Goal: Register for event/course

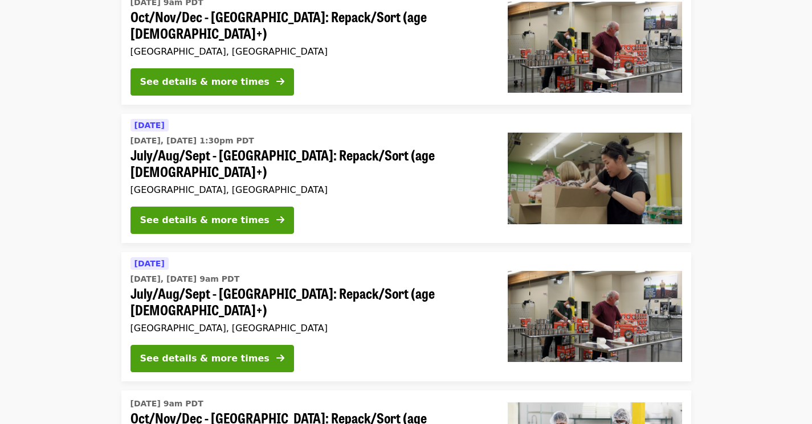
scroll to position [405, 0]
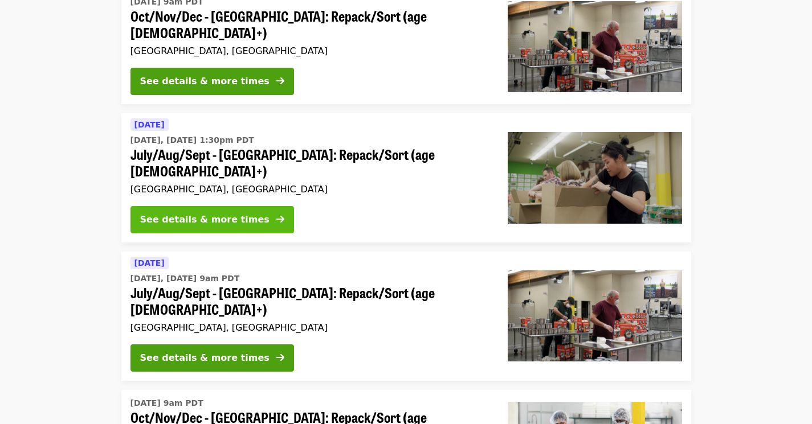
click at [182, 206] on button "See details & more times" at bounding box center [212, 219] width 164 height 27
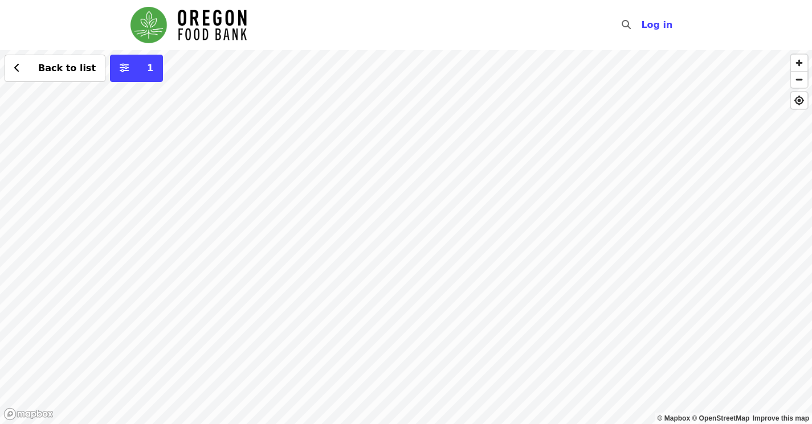
drag, startPoint x: 347, startPoint y: 320, endPoint x: 371, endPoint y: 176, distance: 146.2
click at [371, 176] on div "Back to list 1" at bounding box center [406, 237] width 812 height 374
drag, startPoint x: 512, startPoint y: 145, endPoint x: 503, endPoint y: 376, distance: 231.5
click at [503, 378] on div "Back to list 1" at bounding box center [406, 237] width 812 height 374
drag, startPoint x: 437, startPoint y: 194, endPoint x: 436, endPoint y: 393, distance: 198.8
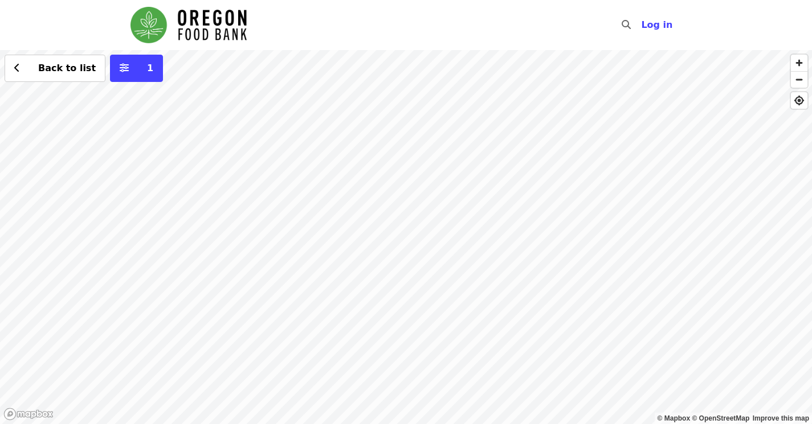
click at [436, 393] on div "Back to list 1" at bounding box center [406, 237] width 812 height 374
click at [436, 288] on div "Back to list 1" at bounding box center [406, 237] width 812 height 374
click at [290, 356] on div "Back to list 1" at bounding box center [406, 237] width 812 height 374
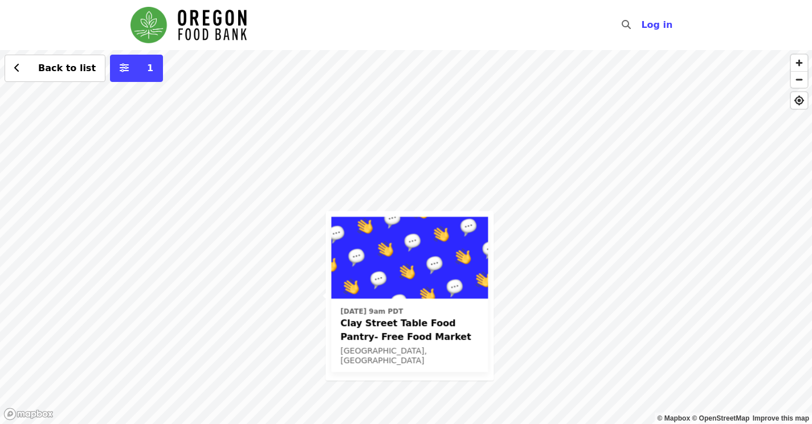
drag, startPoint x: 532, startPoint y: 145, endPoint x: 416, endPoint y: 347, distance: 232.5
click at [416, 347] on div "Thu, Sep 18 @ 9am PDT Clay Street Table Food Pantry- Free Food Market Portland,…" at bounding box center [406, 237] width 812 height 374
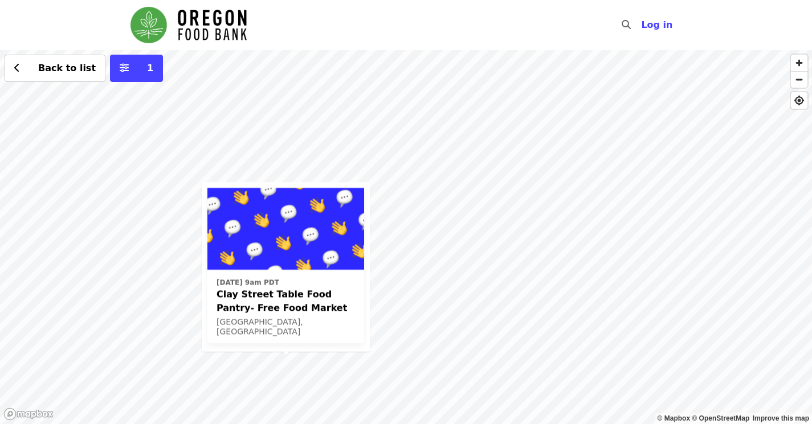
click at [520, 132] on div "Thu, Sep 18 @ 9am PDT Clay Street Table Food Pantry- Free Food Market Portland,…" at bounding box center [406, 237] width 812 height 374
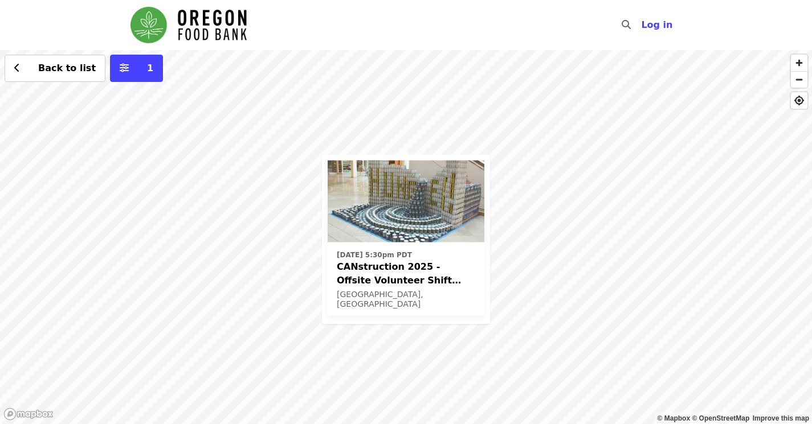
click at [420, 195] on img at bounding box center [406, 202] width 157 height 82
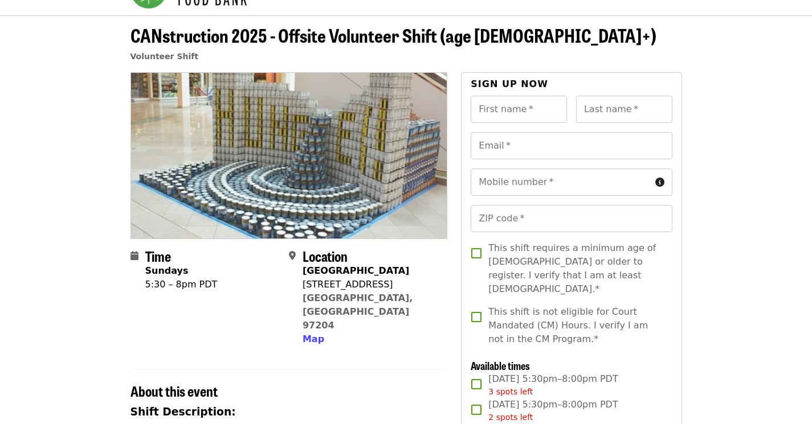
scroll to position [31, 0]
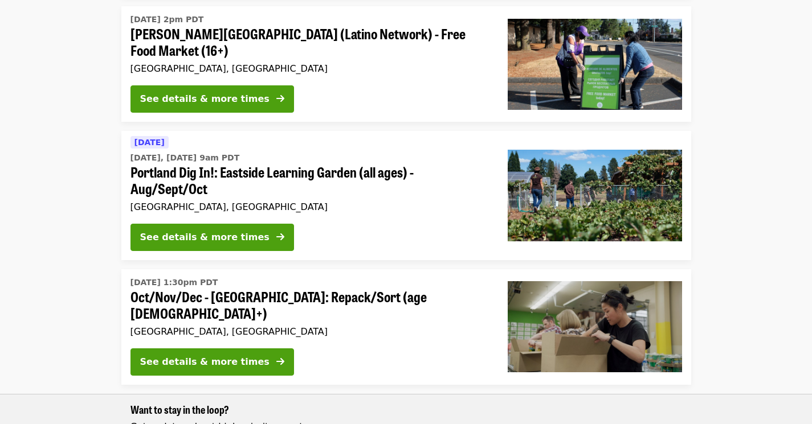
scroll to position [1403, 0]
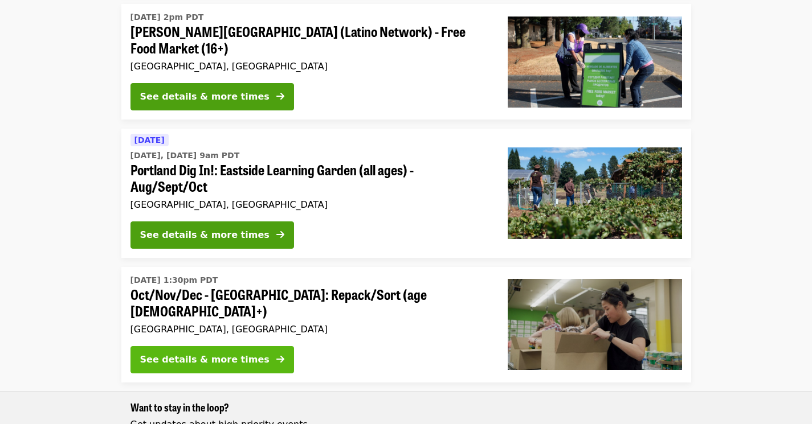
click at [241, 353] on div "See details & more times" at bounding box center [204, 360] width 129 height 14
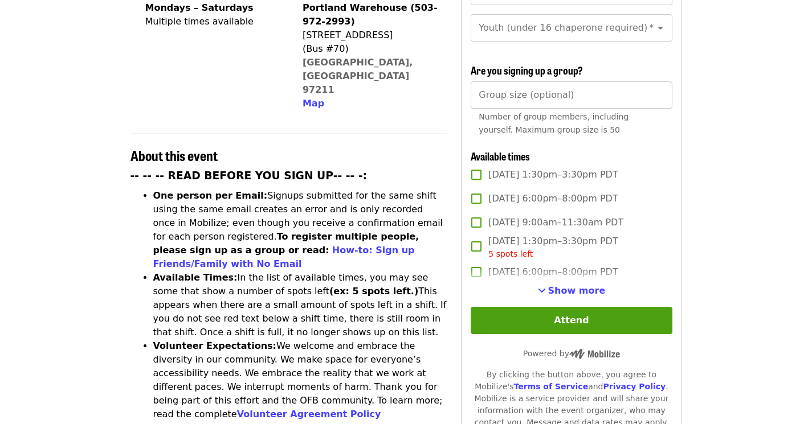
scroll to position [393, 0]
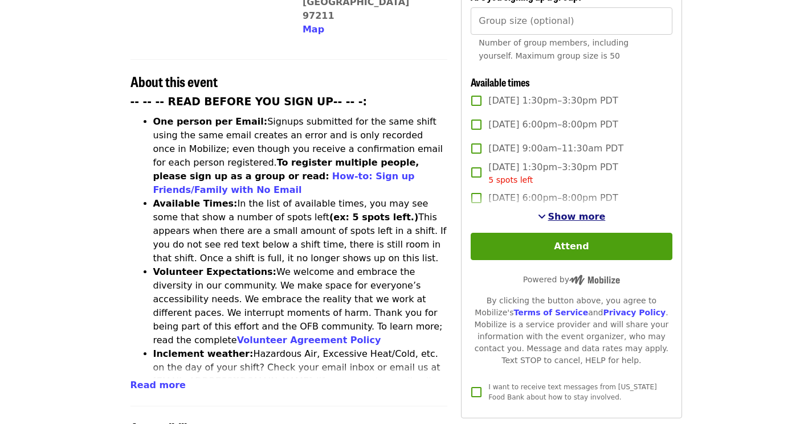
click at [576, 214] on span "Show more" at bounding box center [577, 216] width 58 height 11
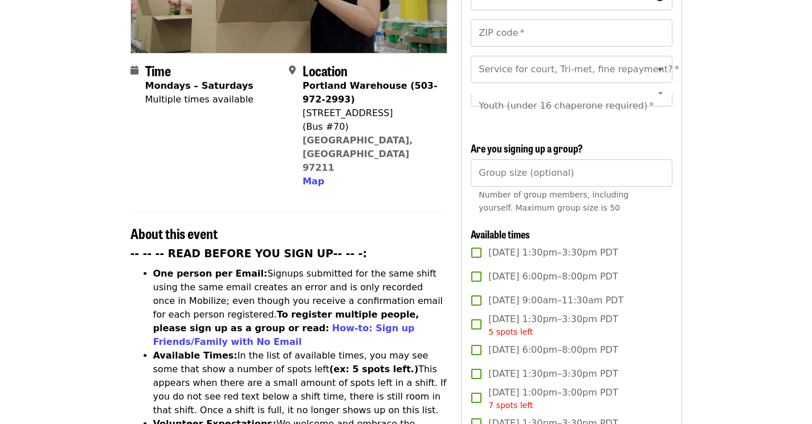
scroll to position [272, 0]
